Goal: Navigation & Orientation: Find specific page/section

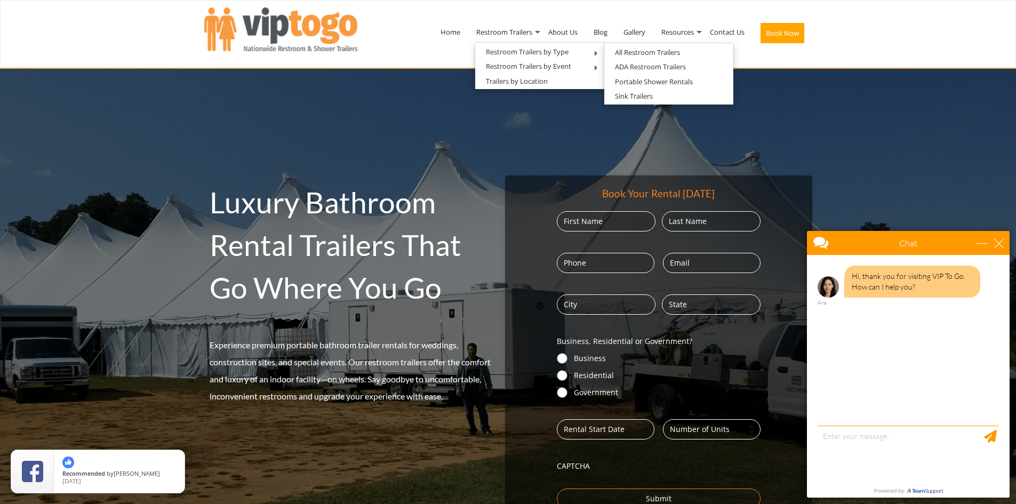
click at [141, 37] on nav "Toggle navigation VIPTOGO Home Restroom Trailers Restroom Trailers by Type All …" at bounding box center [508, 34] width 1016 height 69
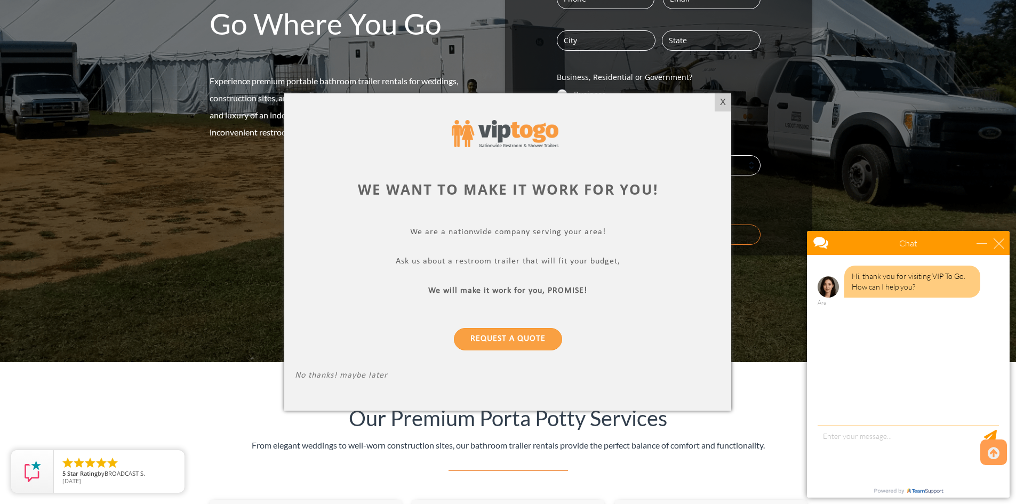
scroll to position [284, 0]
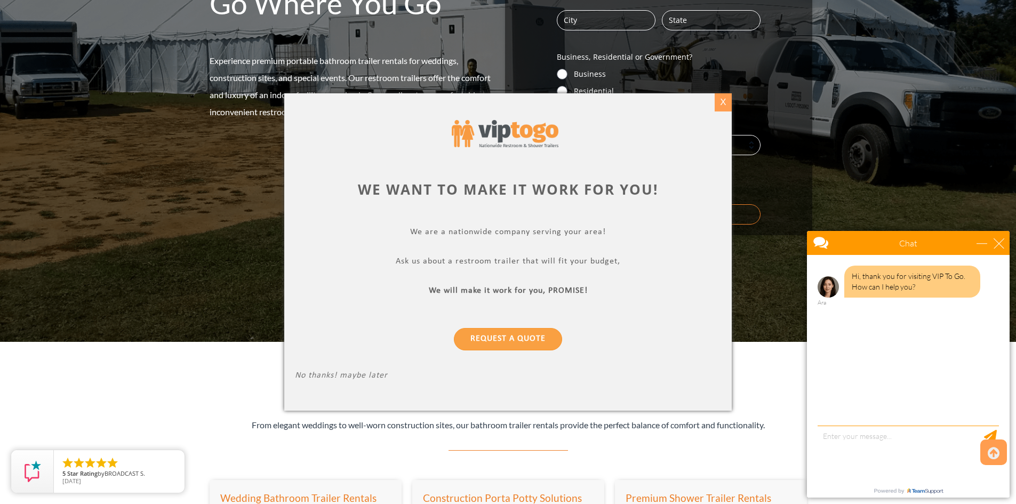
click at [724, 100] on div "X" at bounding box center [723, 102] width 17 height 18
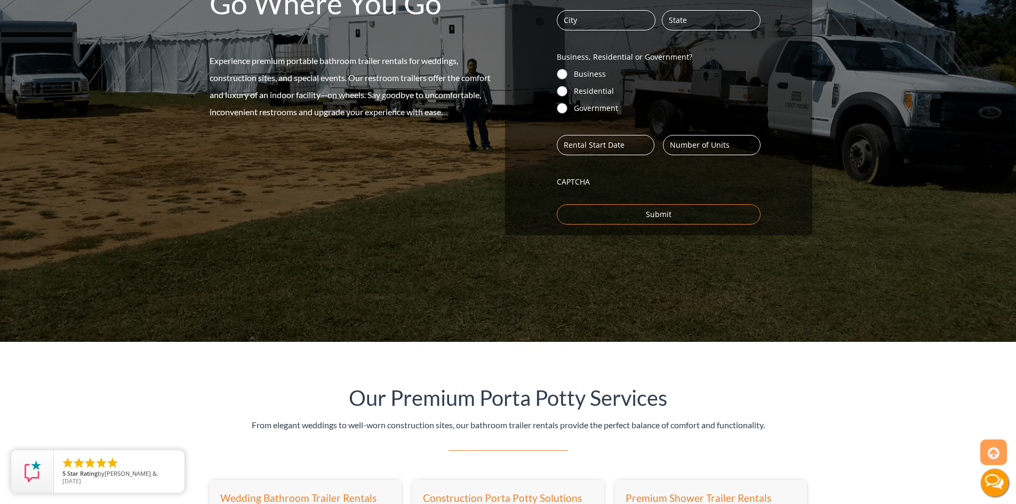
scroll to position [0, 0]
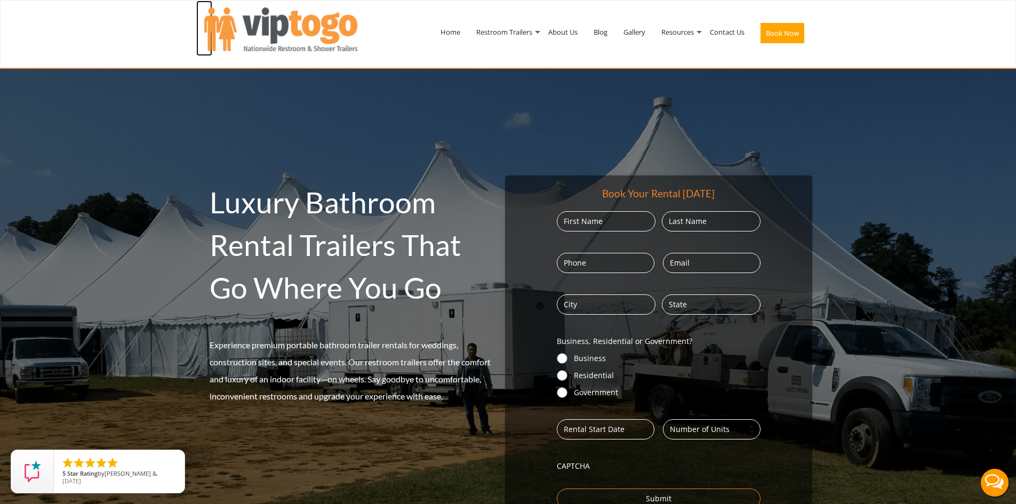
click at [267, 28] on img at bounding box center [280, 29] width 153 height 44
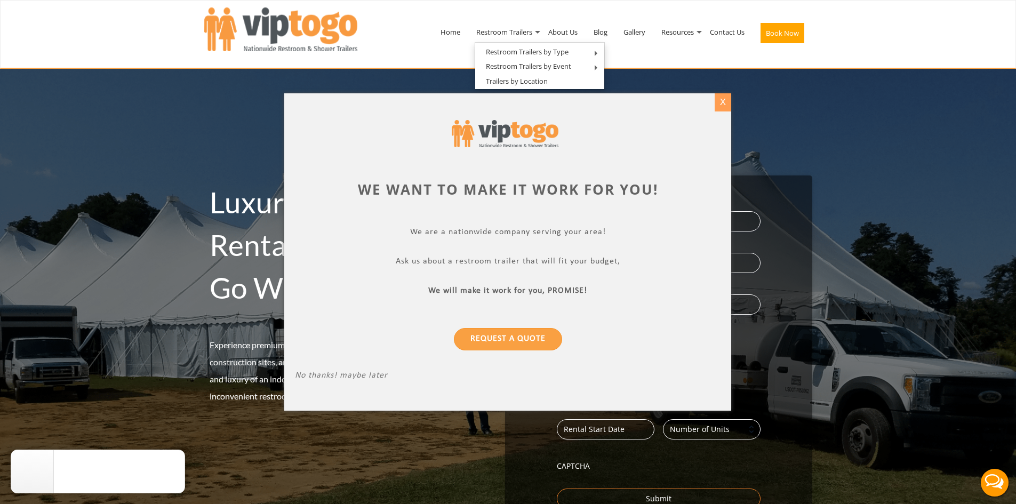
click at [723, 99] on div "X" at bounding box center [723, 102] width 17 height 18
